Goal: Communication & Community: Participate in discussion

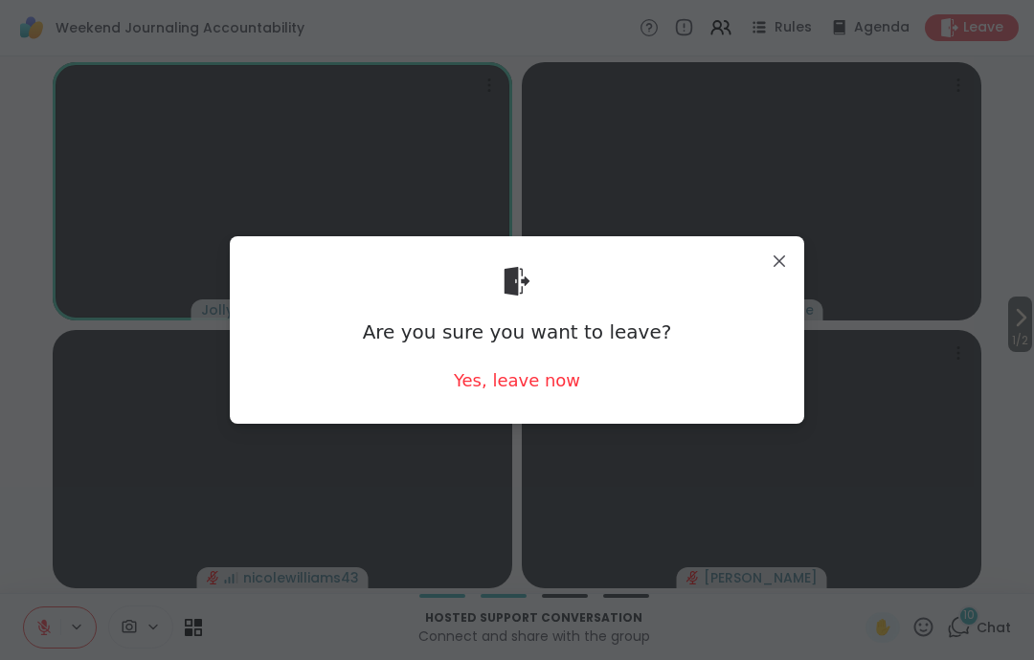
click at [562, 391] on div "Yes, leave now" at bounding box center [517, 380] width 126 height 24
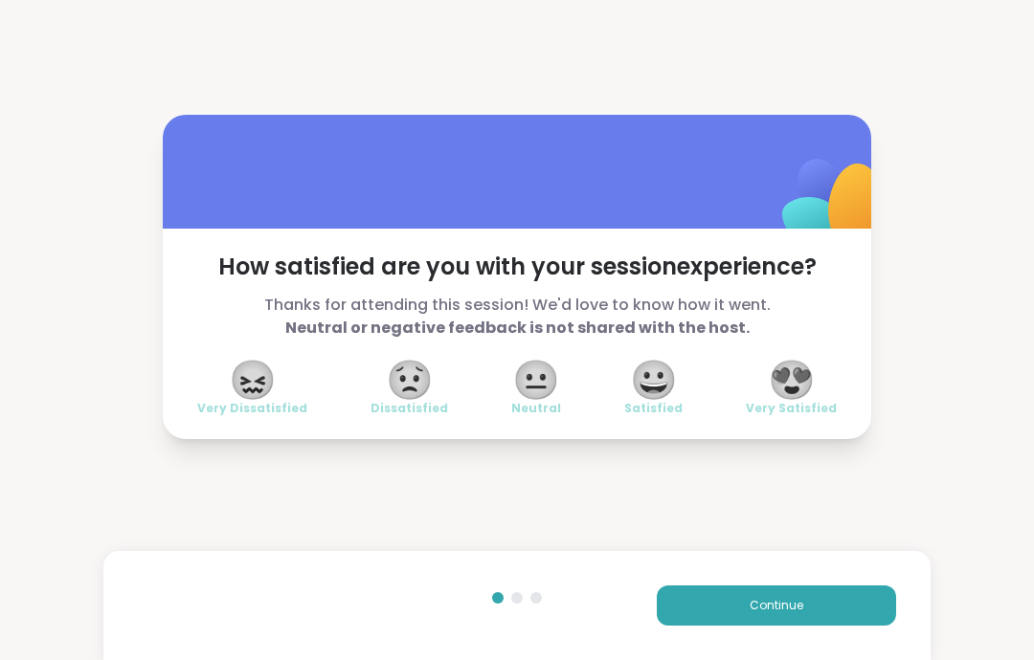
click at [845, 612] on button "Continue" at bounding box center [776, 606] width 239 height 40
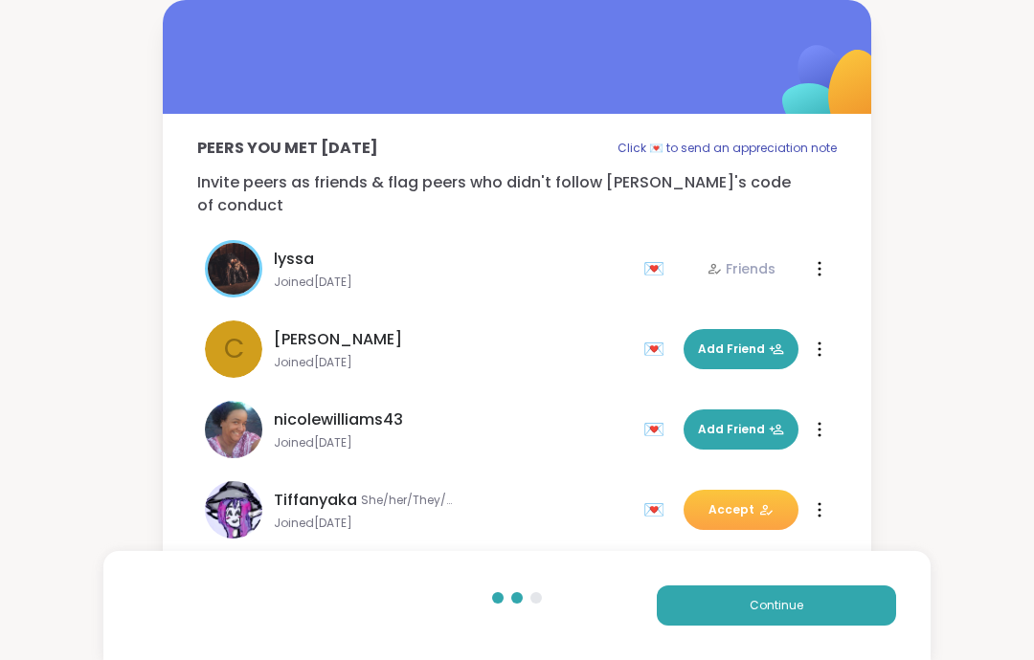
click at [844, 611] on button "Continue" at bounding box center [776, 606] width 239 height 40
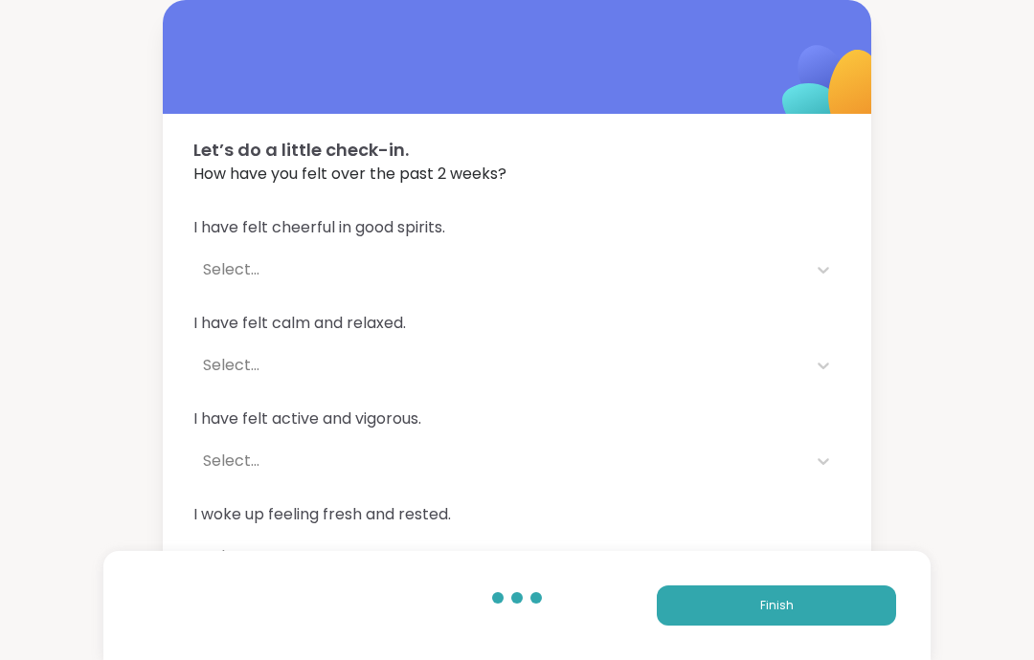
click at [858, 608] on button "Finish" at bounding box center [776, 606] width 239 height 40
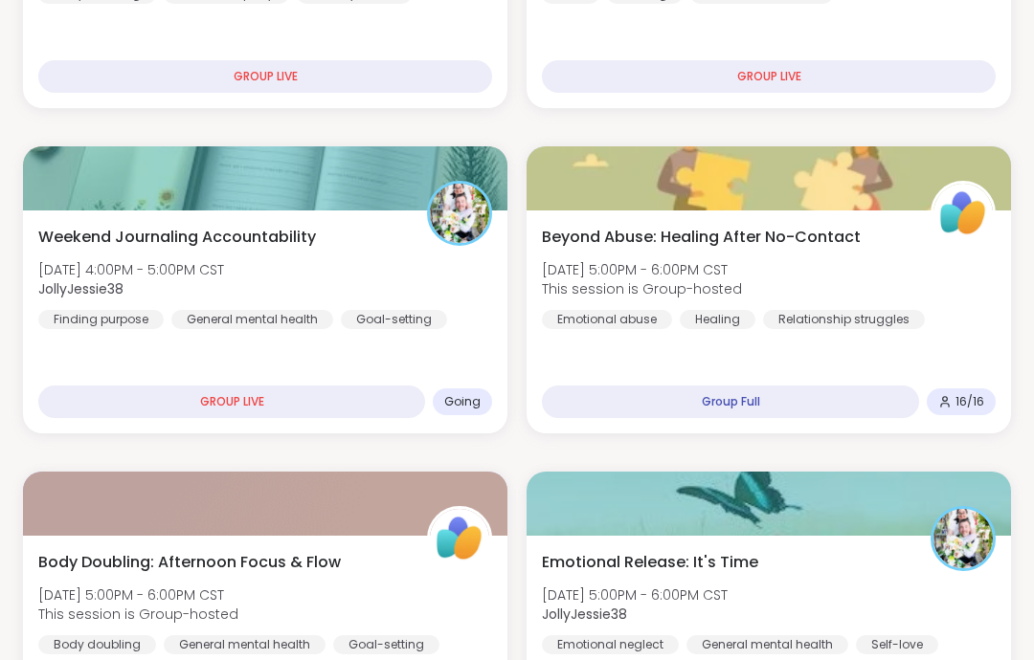
scroll to position [502, 0]
click at [880, 567] on div "Emotional Release: It's Time [DATE] 5:00PM - 6:00PM CST JollyJessie38 Emotional…" at bounding box center [769, 602] width 454 height 103
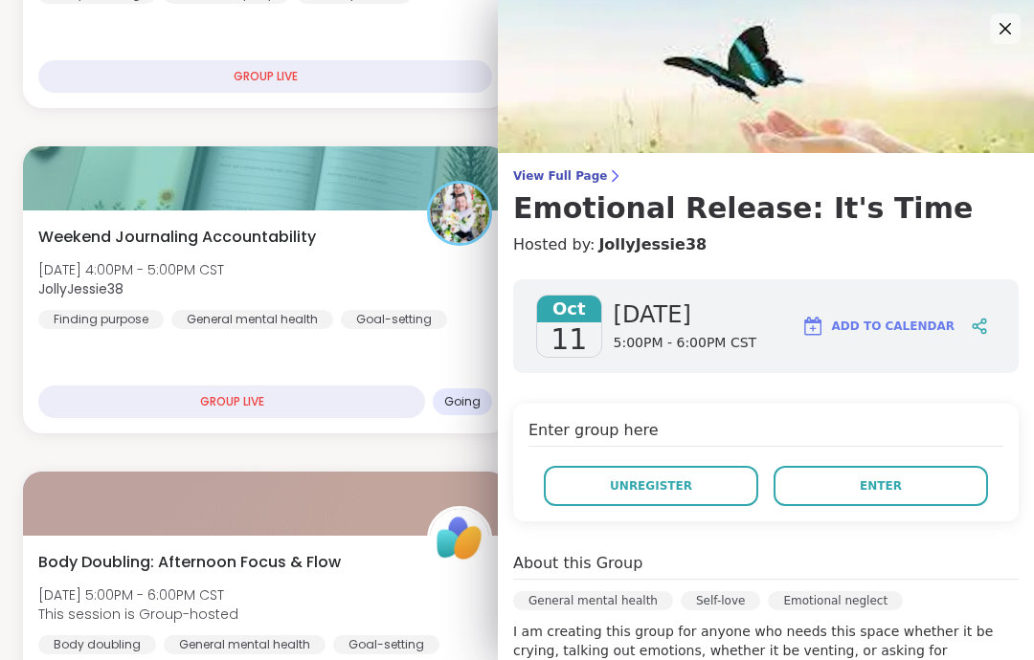
click at [948, 476] on button "Enter" at bounding box center [880, 486] width 214 height 40
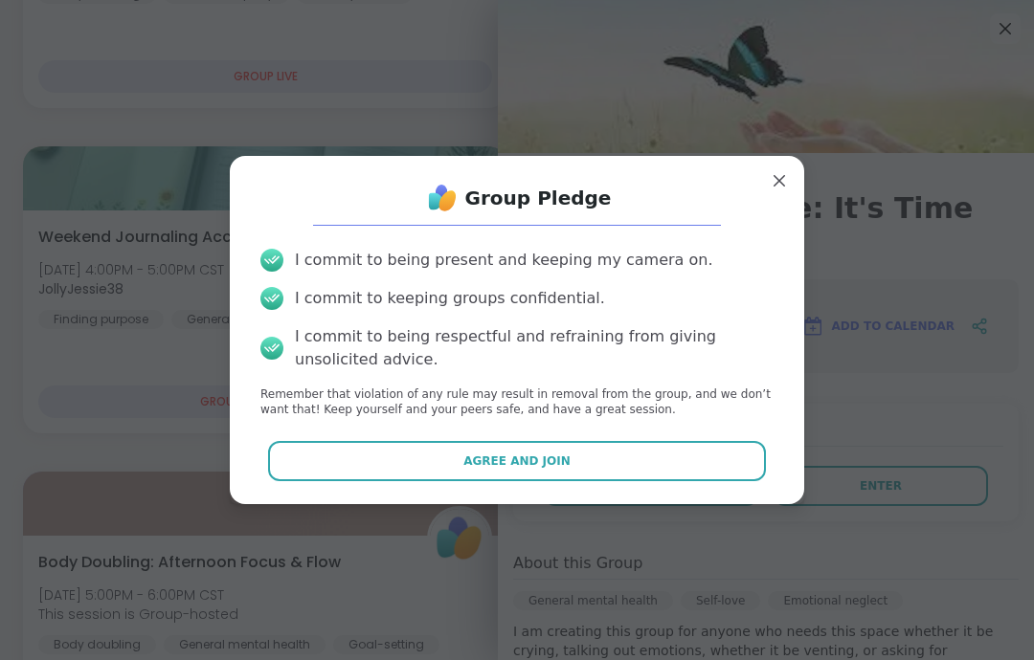
click at [727, 481] on button "Agree and Join" at bounding box center [517, 461] width 499 height 40
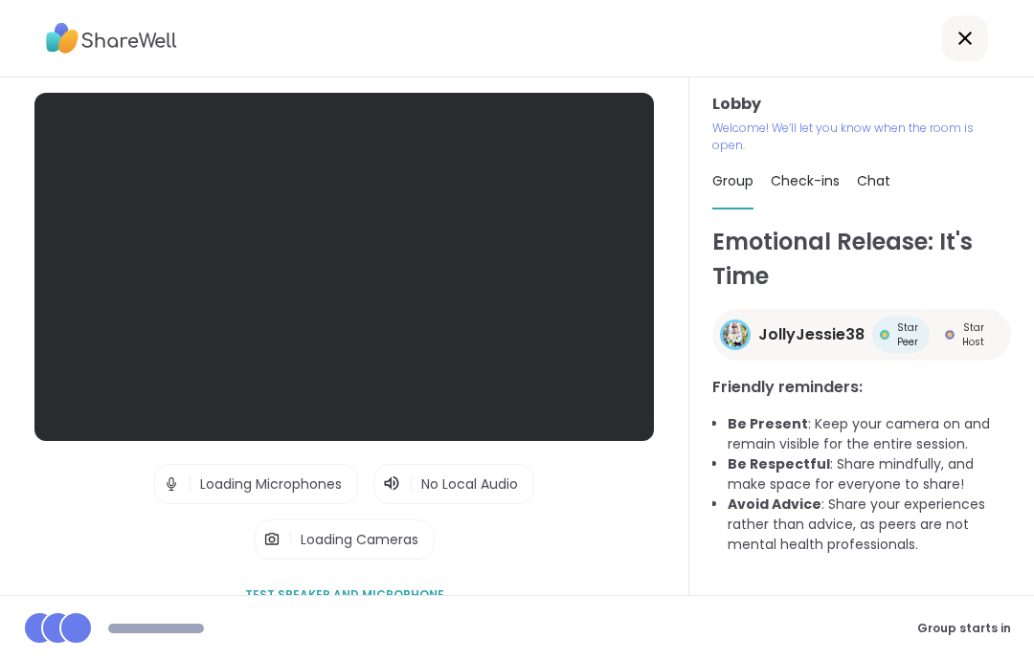
scroll to position [77, 0]
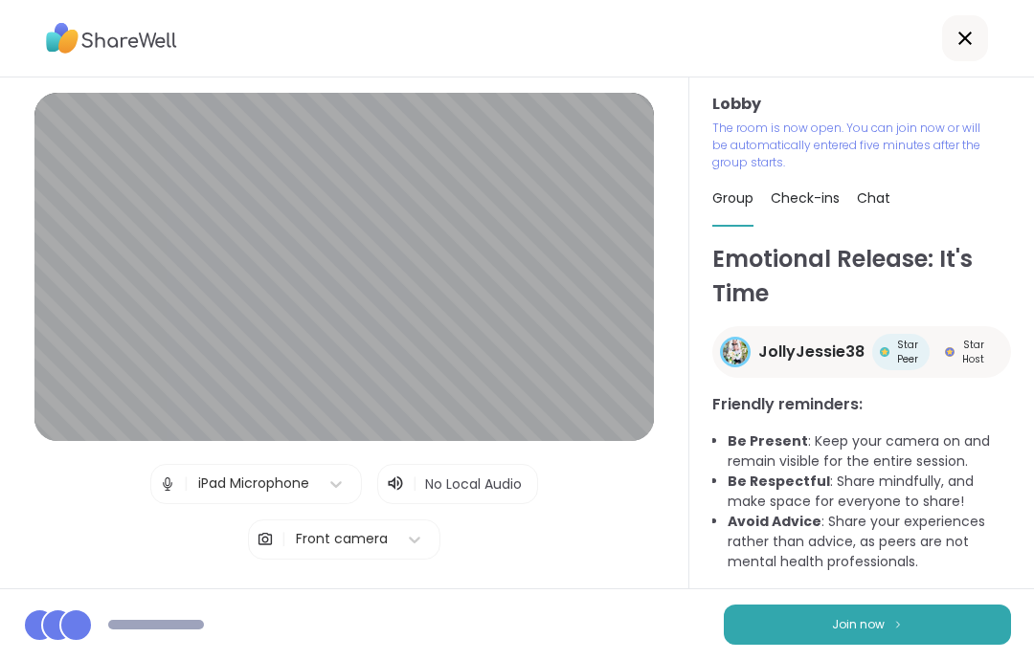
click at [945, 623] on button "Join now" at bounding box center [867, 625] width 287 height 40
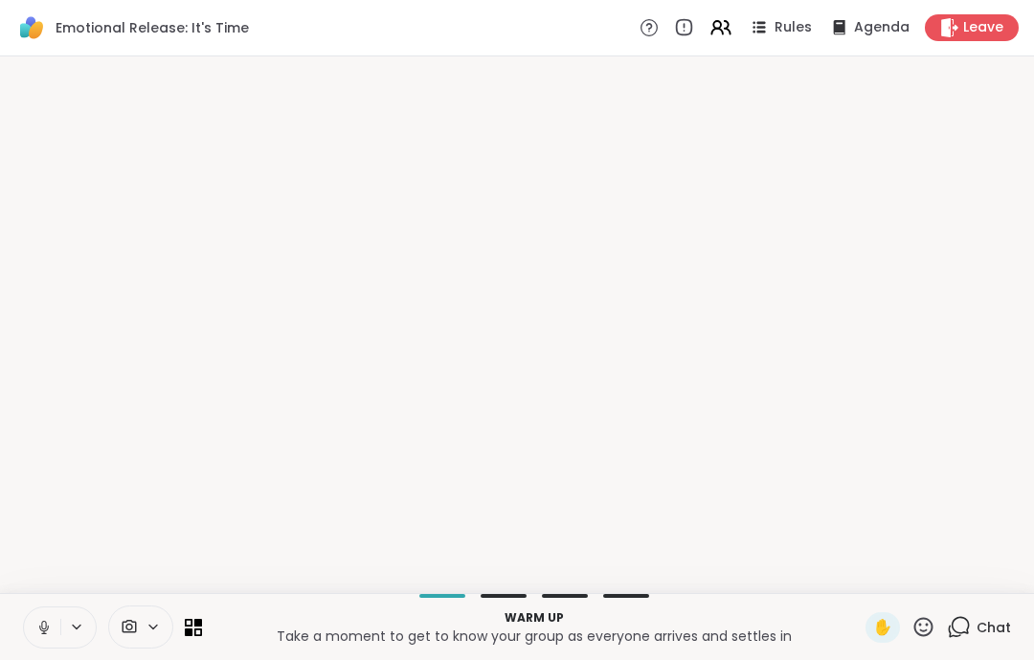
scroll to position [0, 0]
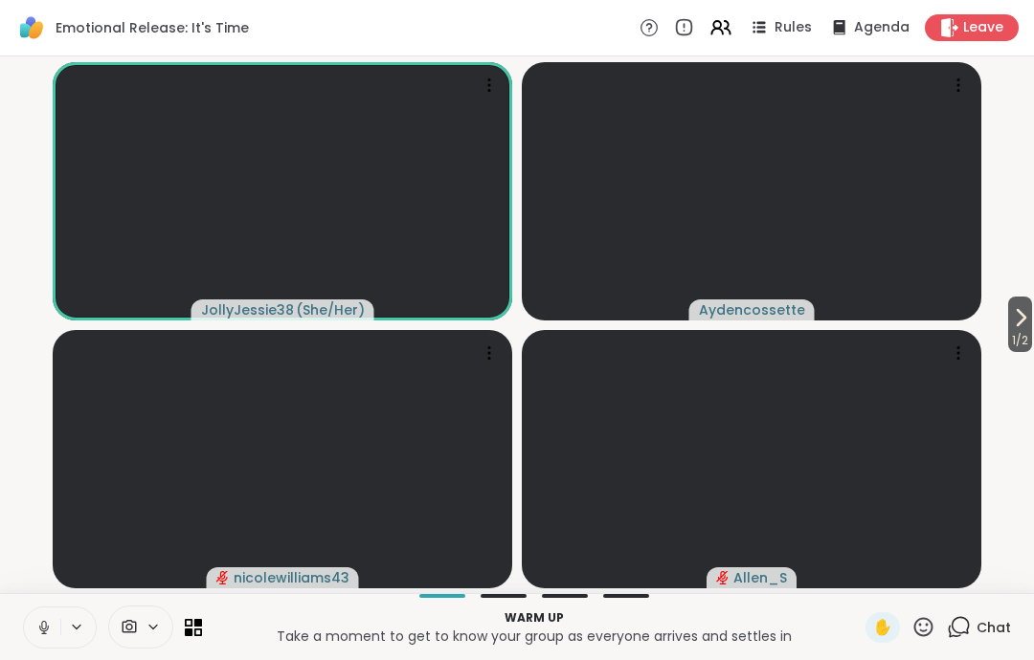
click at [51, 621] on icon at bounding box center [43, 627] width 17 height 17
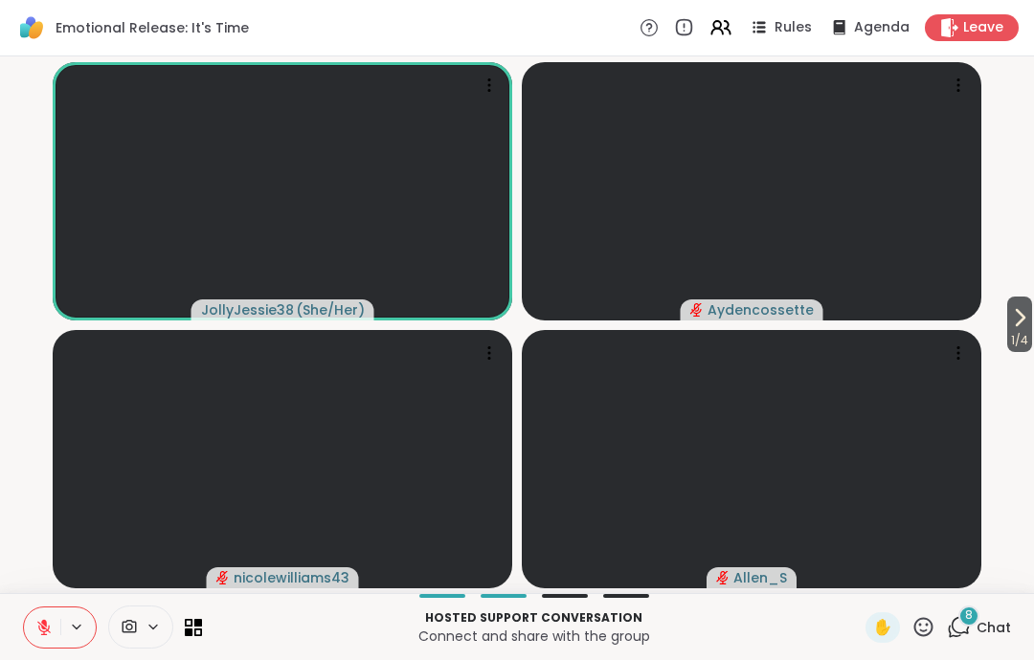
click at [56, 628] on button at bounding box center [42, 628] width 36 height 40
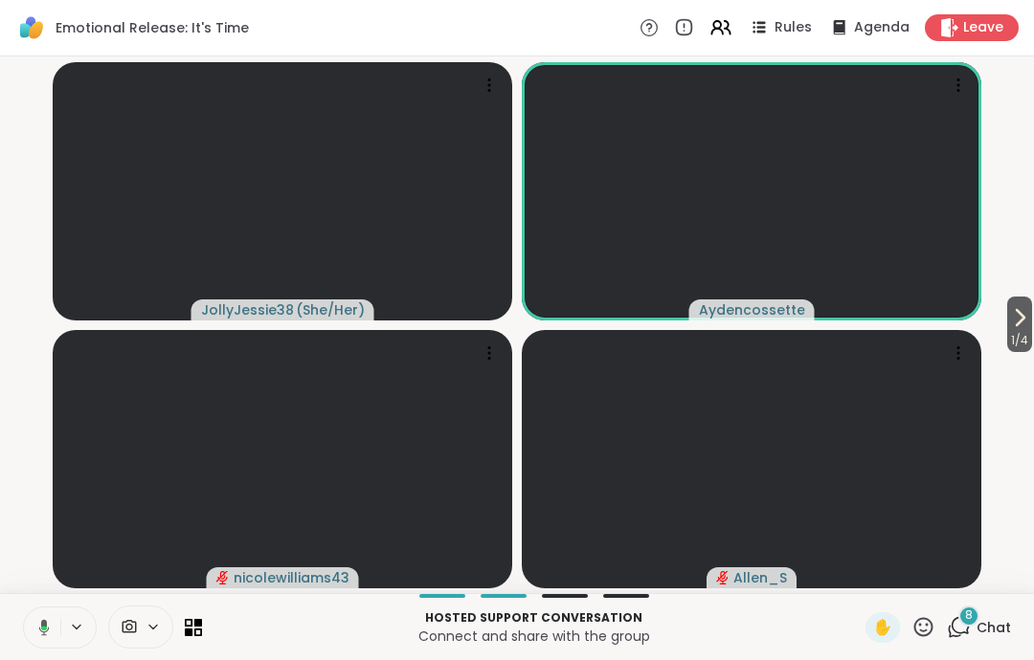
click at [37, 626] on icon at bounding box center [41, 627] width 17 height 17
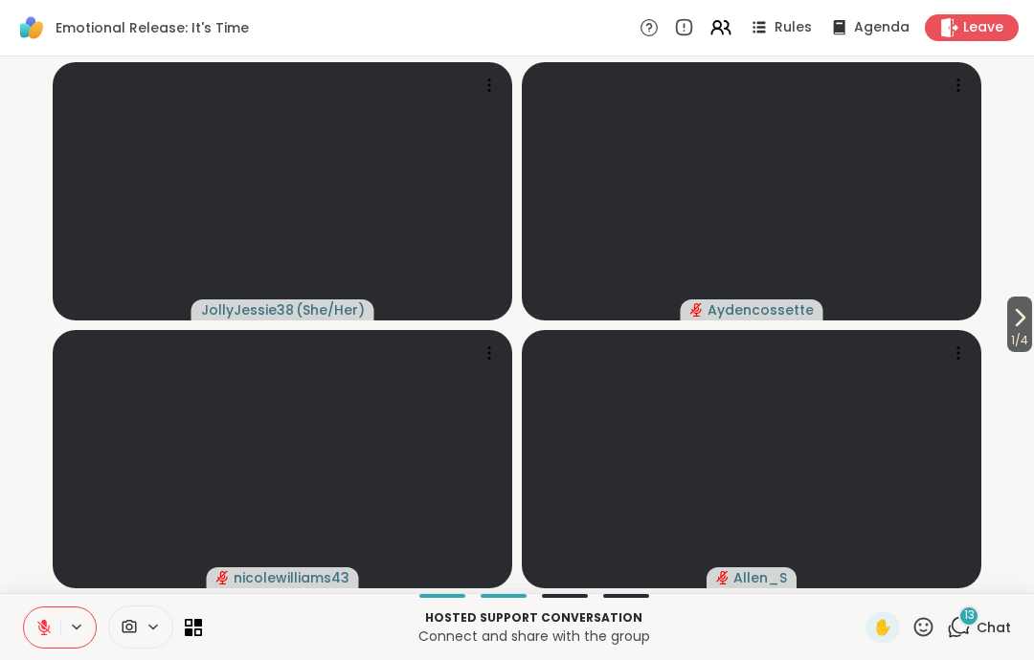
click at [1016, 311] on icon at bounding box center [1020, 317] width 8 height 15
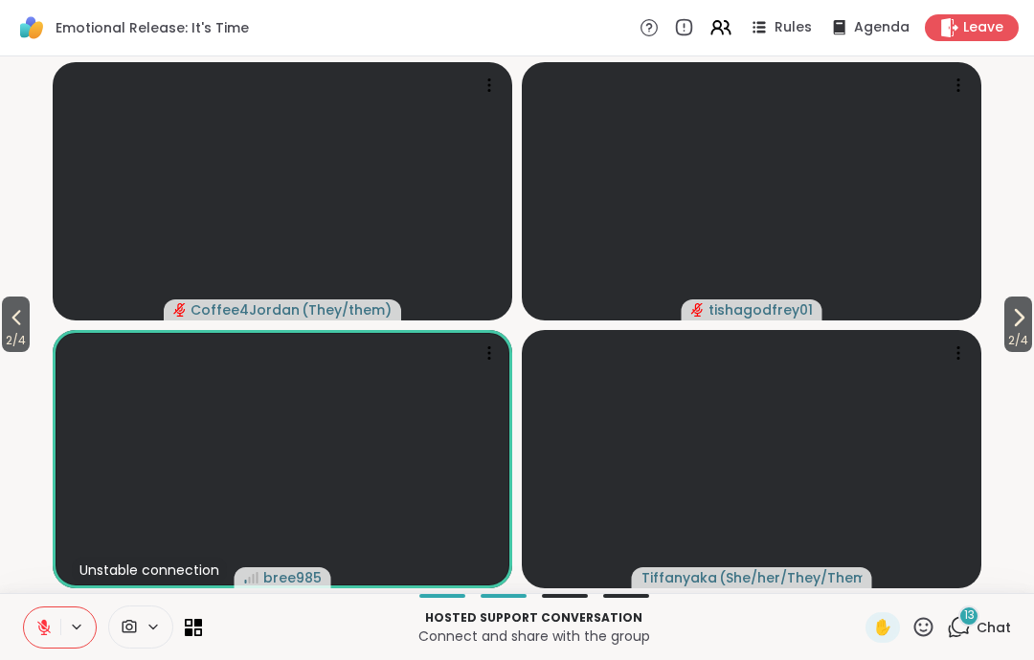
click at [30, 326] on button "2 / 4" at bounding box center [16, 325] width 28 height 56
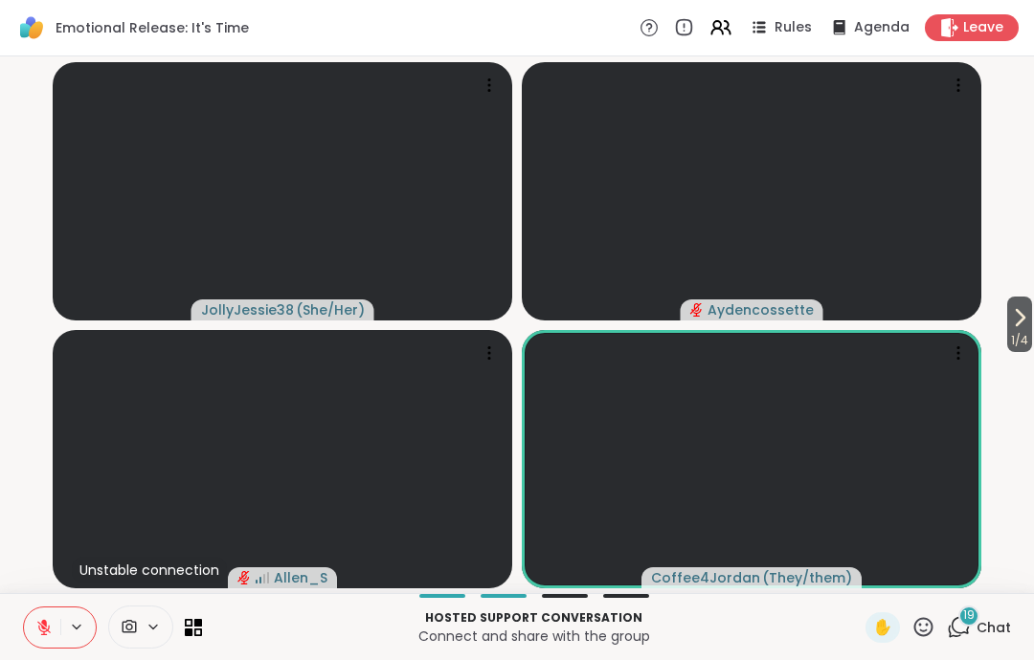
click at [924, 627] on icon at bounding box center [923, 627] width 24 height 24
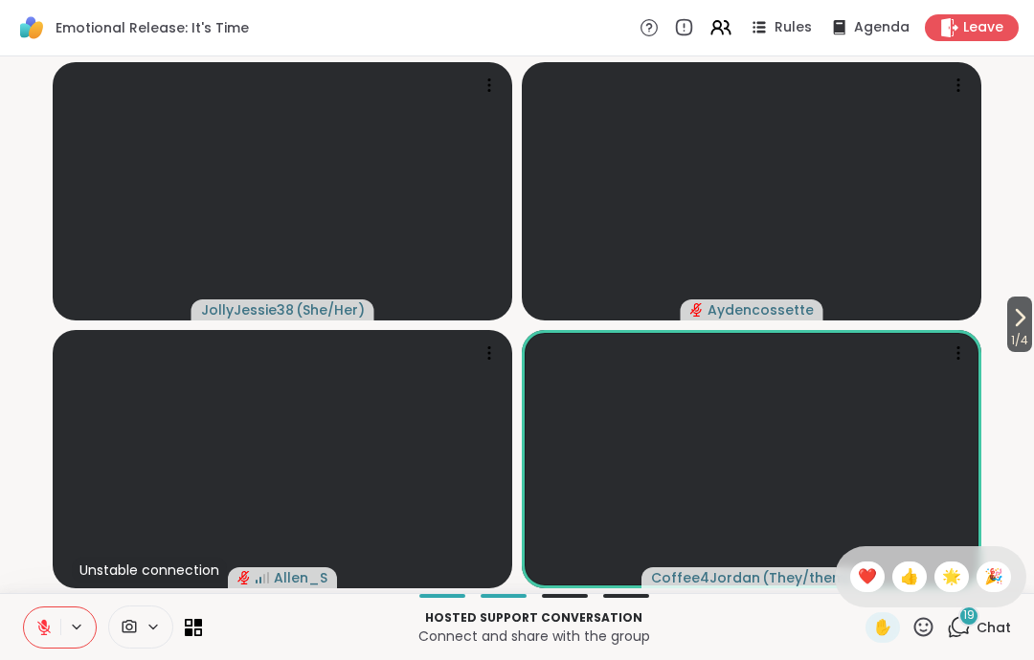
click at [906, 577] on span "👍" at bounding box center [909, 577] width 19 height 23
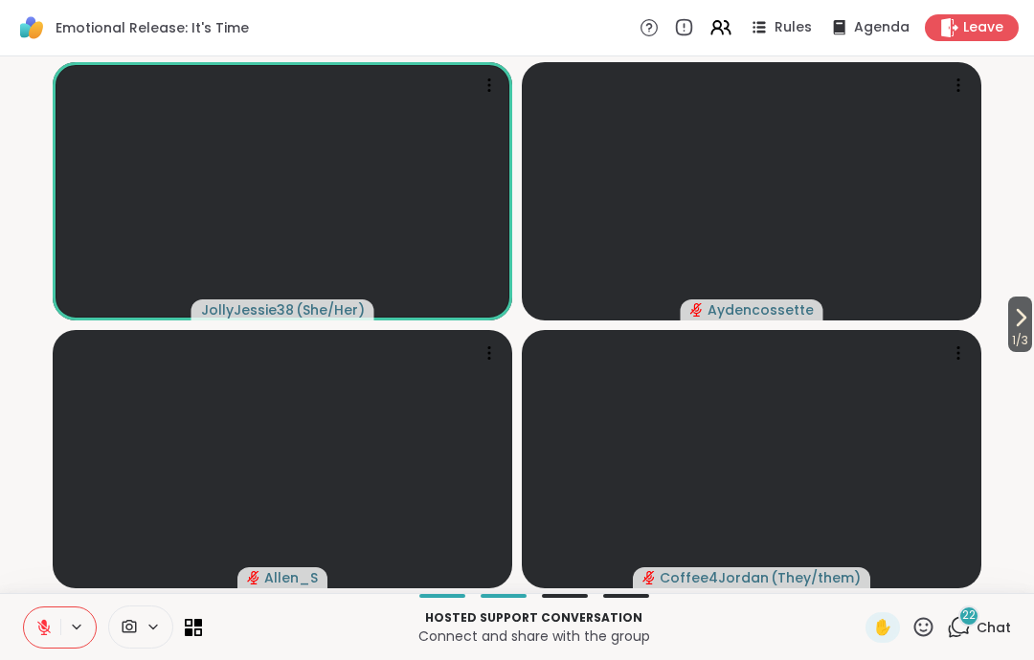
click at [917, 630] on icon at bounding box center [923, 626] width 19 height 19
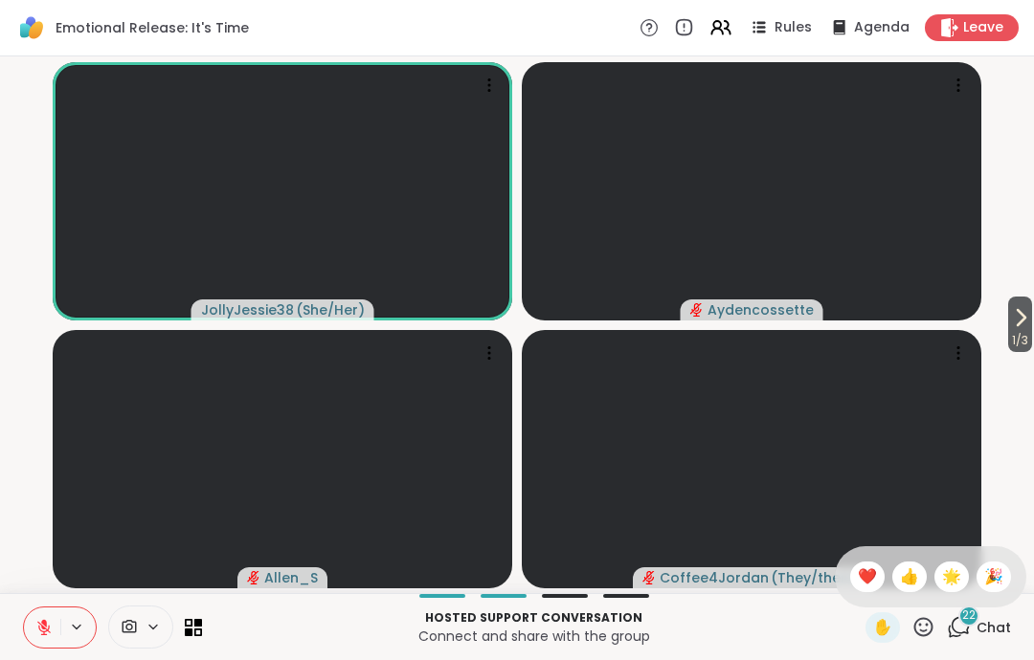
click at [900, 575] on span "👍" at bounding box center [909, 577] width 19 height 23
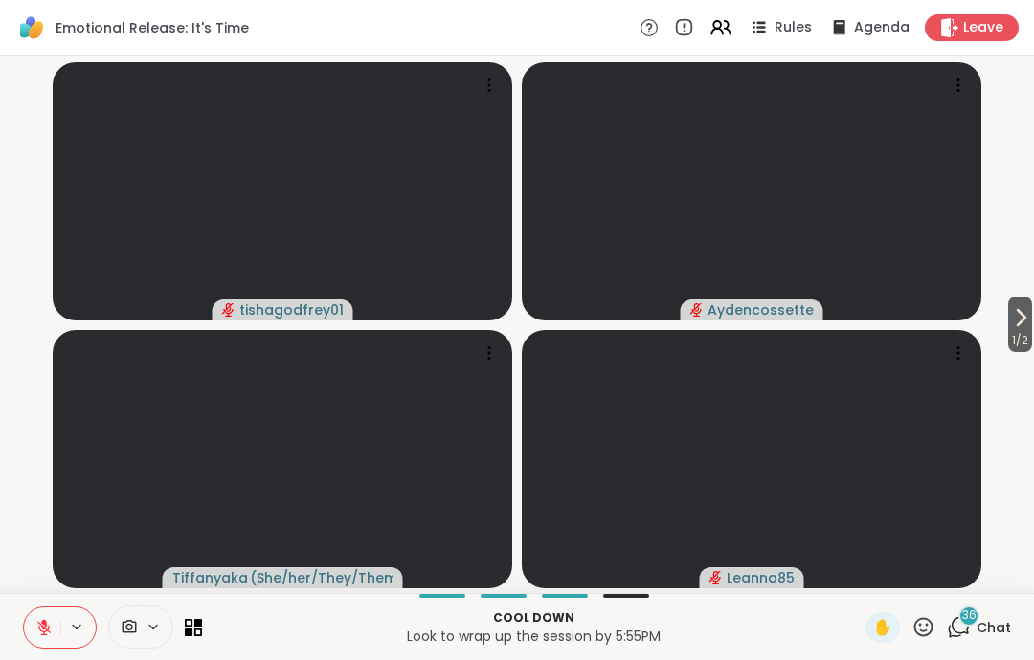
click at [973, 19] on span "Leave" at bounding box center [983, 27] width 40 height 19
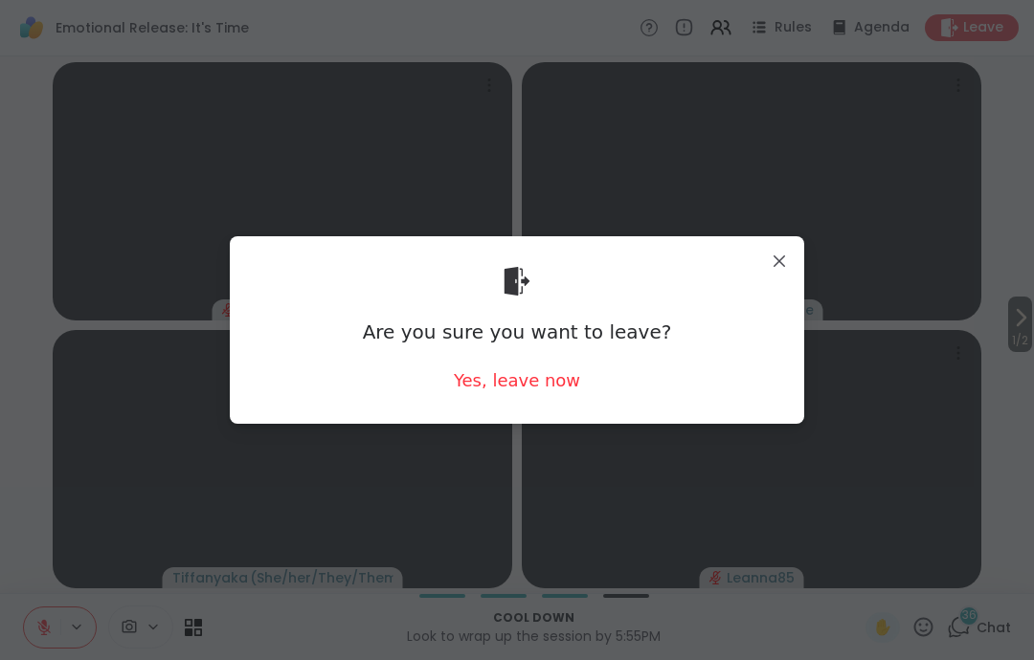
click at [550, 379] on div "Yes, leave now" at bounding box center [517, 380] width 126 height 24
